Goal: Transaction & Acquisition: Download file/media

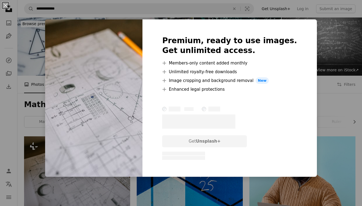
scroll to position [22, 0]
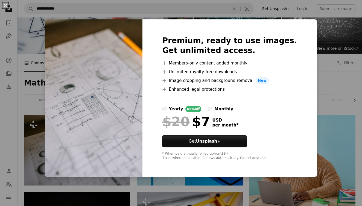
click at [314, 59] on div "An X shape Premium, ready to use images. Get unlimited access. A plus sign Memb…" at bounding box center [181, 103] width 362 height 206
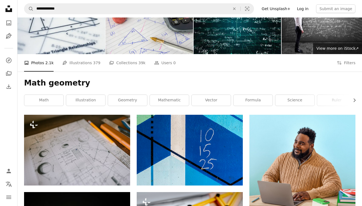
click at [304, 8] on link "Log in" at bounding box center [303, 8] width 18 height 9
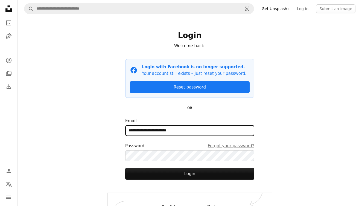
type input "**********"
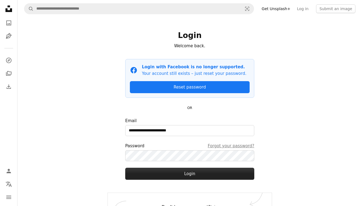
click at [193, 174] on button "Login" at bounding box center [189, 174] width 129 height 12
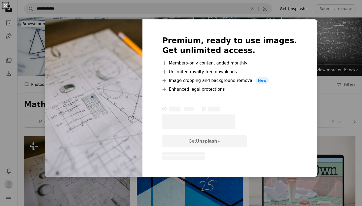
scroll to position [56, 0]
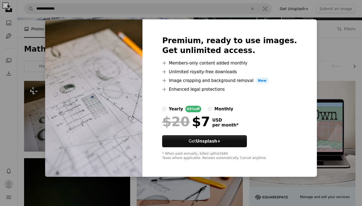
click at [311, 41] on div "An X shape Premium, ready to use images. Get unlimited access. A plus sign Memb…" at bounding box center [181, 103] width 362 height 206
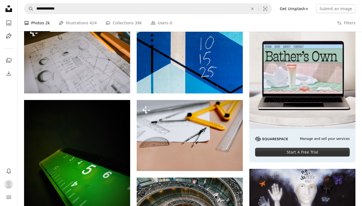
scroll to position [114, 0]
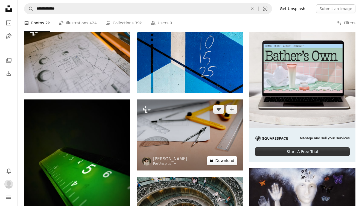
click at [220, 161] on button "A lock Download" at bounding box center [222, 160] width 31 height 9
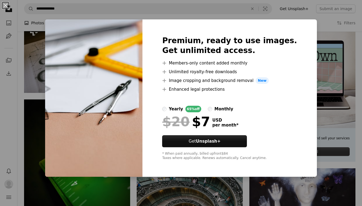
click at [315, 79] on div "An X shape Premium, ready to use images. Get unlimited access. A plus sign Memb…" at bounding box center [181, 103] width 362 height 206
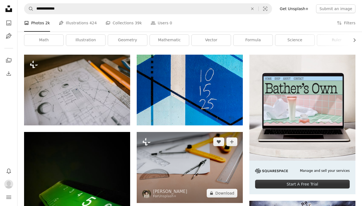
scroll to position [83, 0]
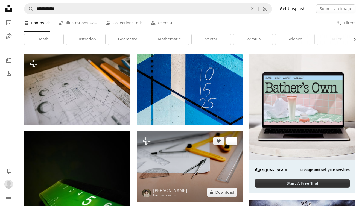
click at [232, 141] on icon "Add to Collection" at bounding box center [232, 142] width 4 height 4
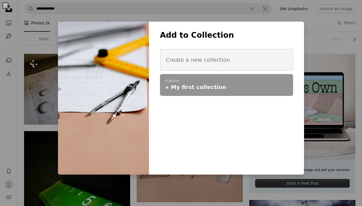
click at [130, 10] on div "An X shape Add to Collection Create a new collection A checkmark A plus sign 0 …" at bounding box center [181, 103] width 362 height 206
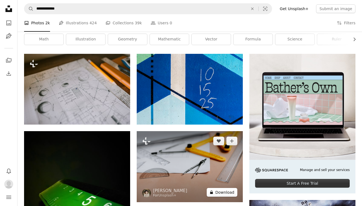
click at [224, 192] on button "A lock Download" at bounding box center [222, 192] width 31 height 9
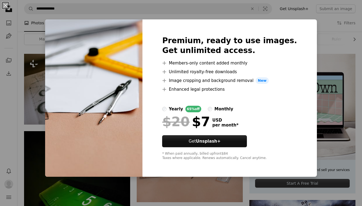
click at [318, 44] on div "An X shape Premium, ready to use images. Get unlimited access. A plus sign Memb…" at bounding box center [181, 103] width 362 height 206
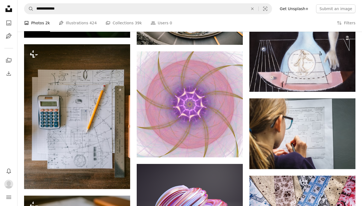
scroll to position [318, 0]
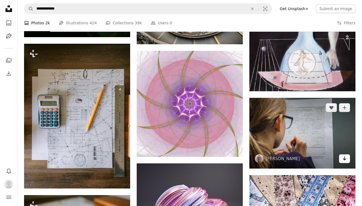
click at [345, 158] on icon "Download" at bounding box center [345, 159] width 4 height 4
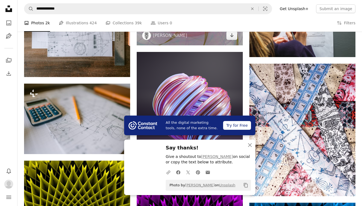
scroll to position [430, 0]
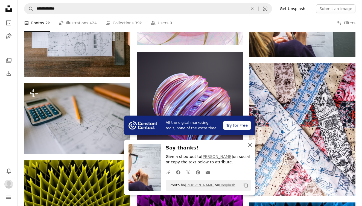
click at [248, 143] on icon "An X shape" at bounding box center [250, 145] width 7 height 7
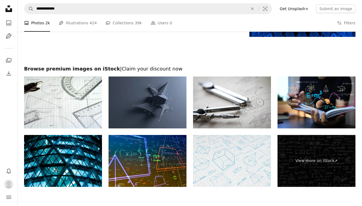
scroll to position [1175, 0]
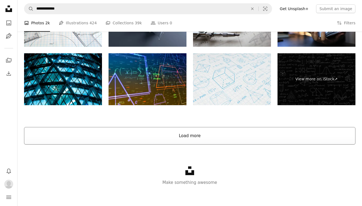
click at [188, 135] on button "Load more" at bounding box center [190, 136] width 332 height 18
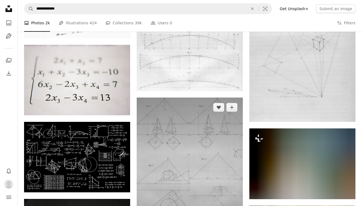
scroll to position [2441, 0]
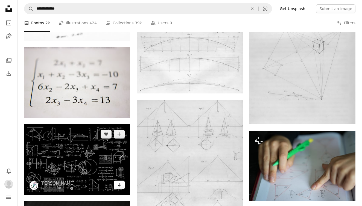
click at [119, 183] on icon "Download" at bounding box center [120, 185] width 4 height 4
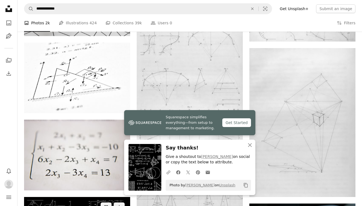
scroll to position [2366, 0]
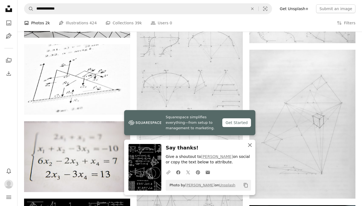
click at [251, 146] on icon "button" at bounding box center [250, 145] width 4 height 4
